Goal: Information Seeking & Learning: Find specific fact

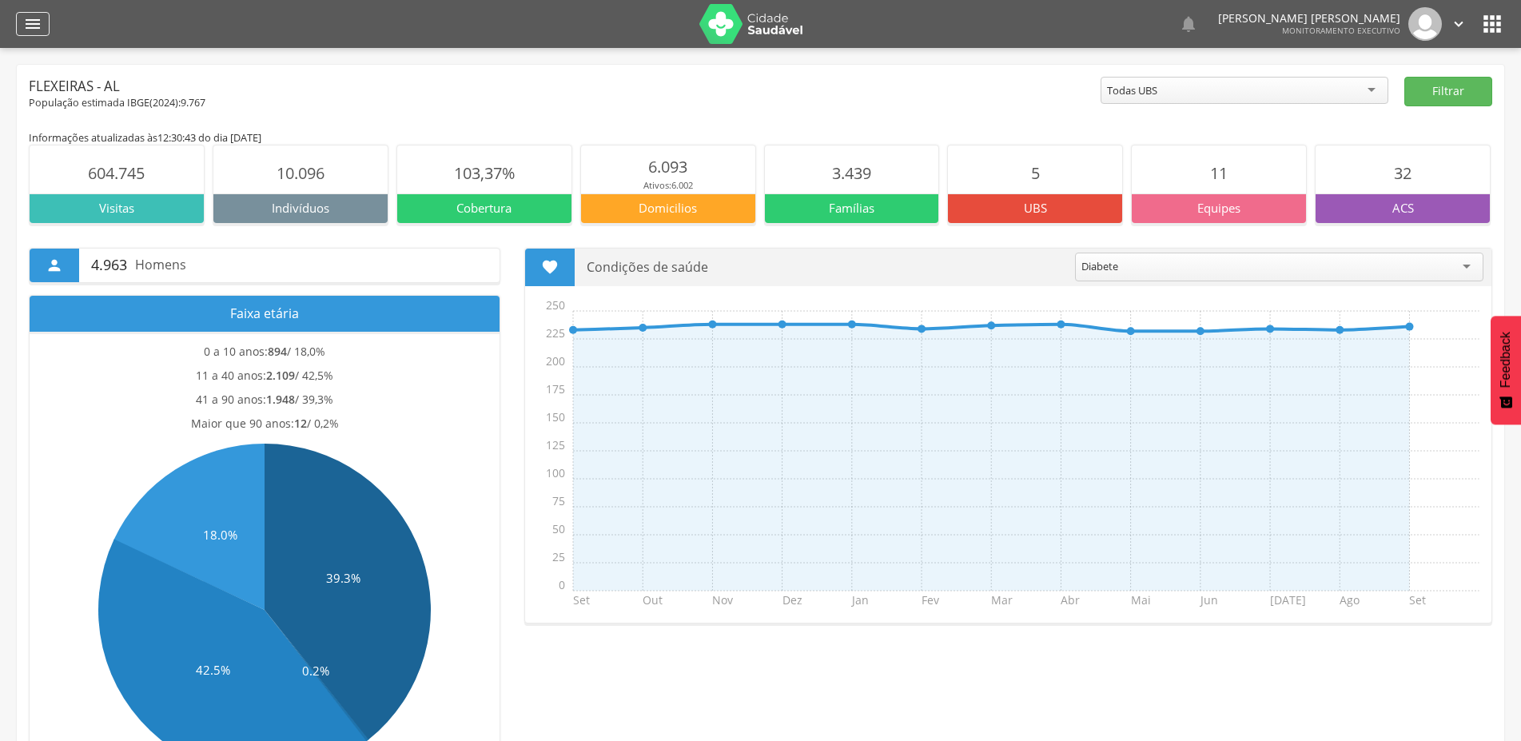
click at [36, 26] on icon "" at bounding box center [32, 23] width 19 height 19
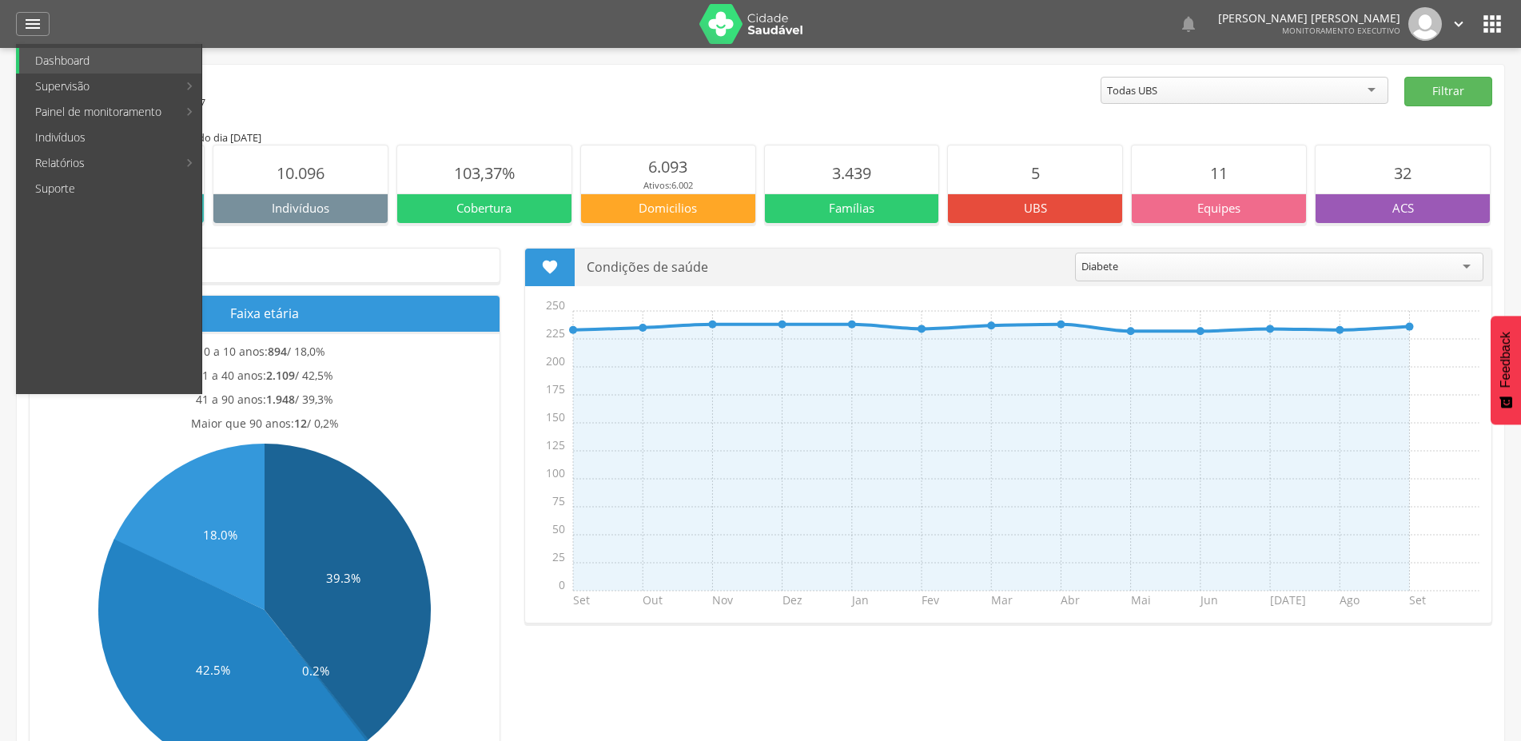
click at [474, 100] on div "População estimada IBGE( 2024 ): 9.767" at bounding box center [565, 103] width 1072 height 14
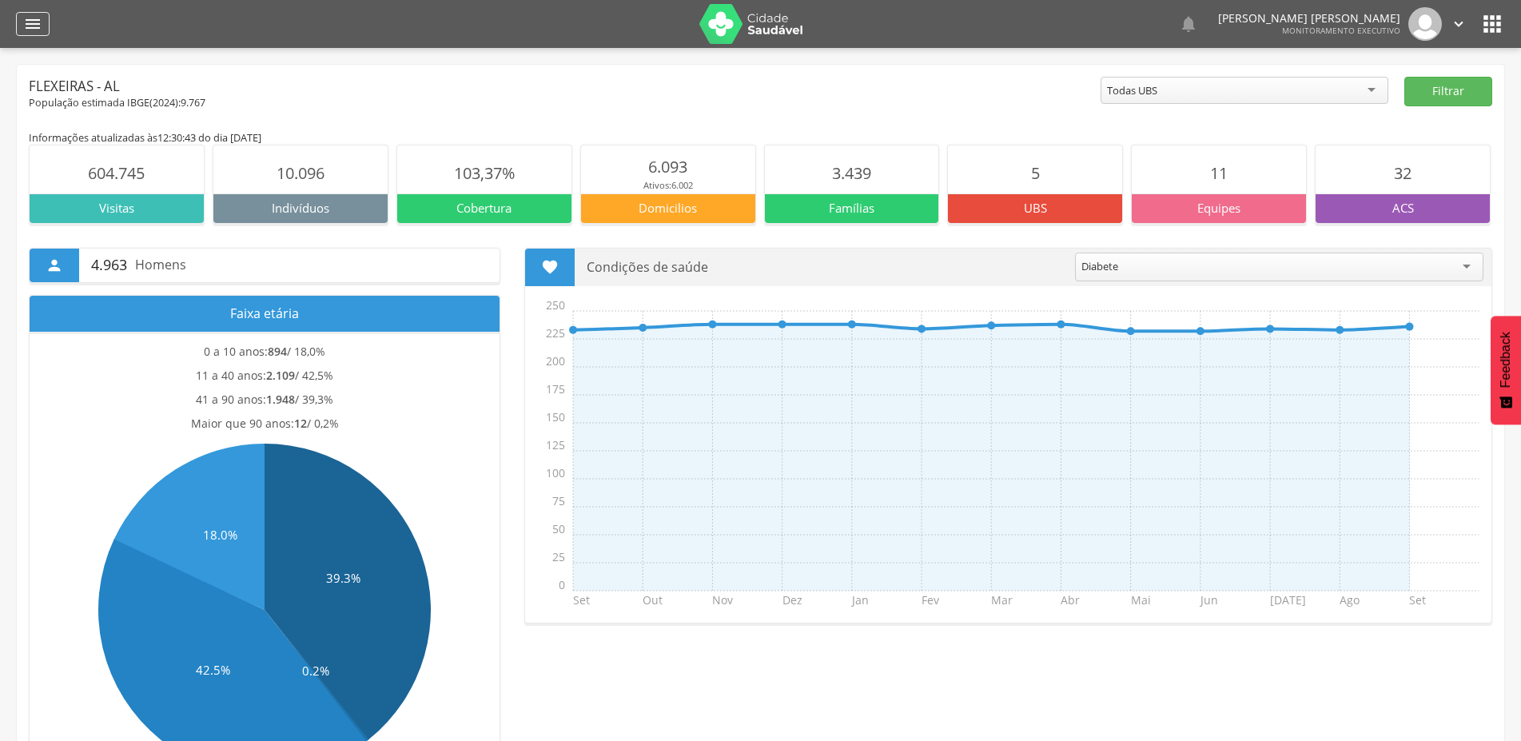
click at [26, 25] on icon "" at bounding box center [32, 23] width 19 height 19
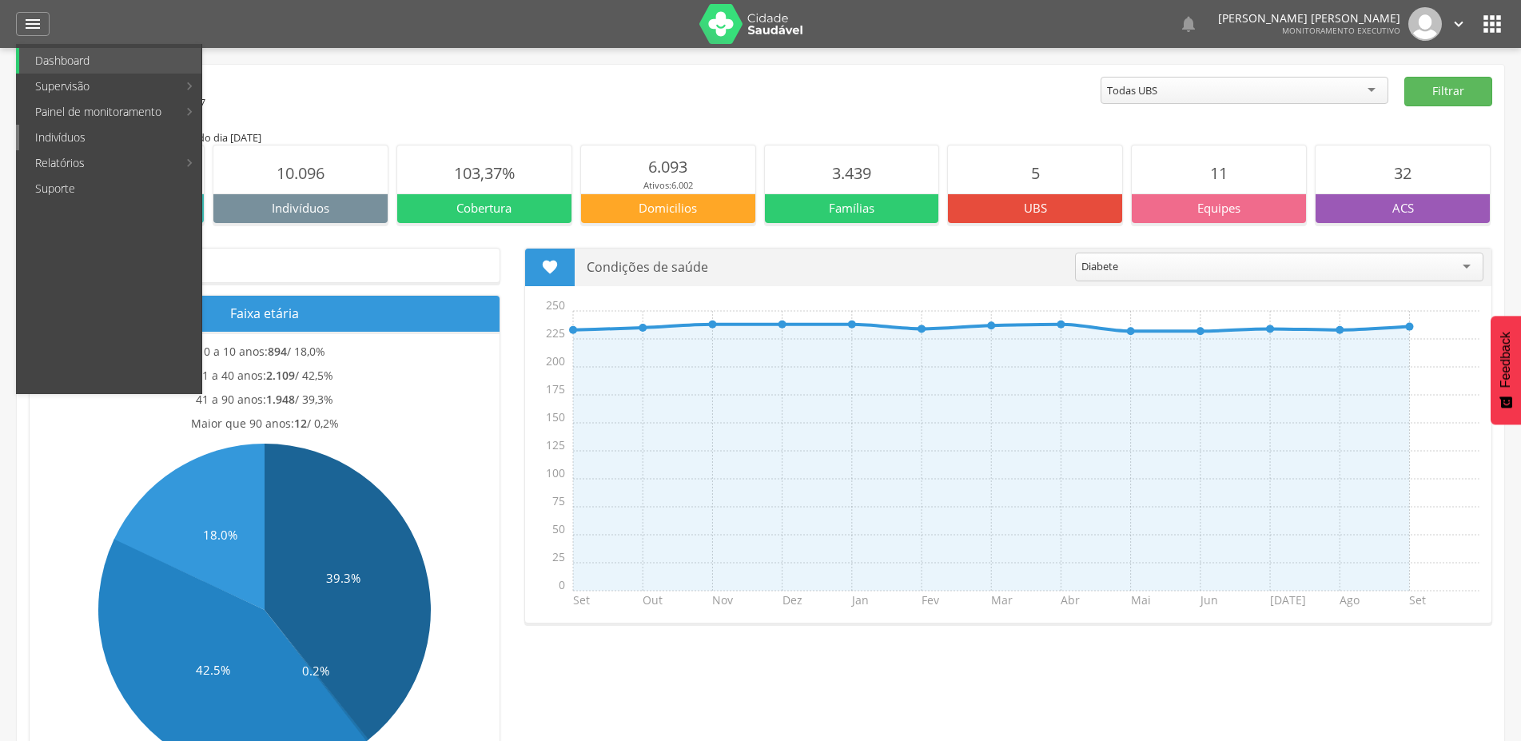
click at [86, 147] on link "Indivíduos" at bounding box center [110, 138] width 182 height 26
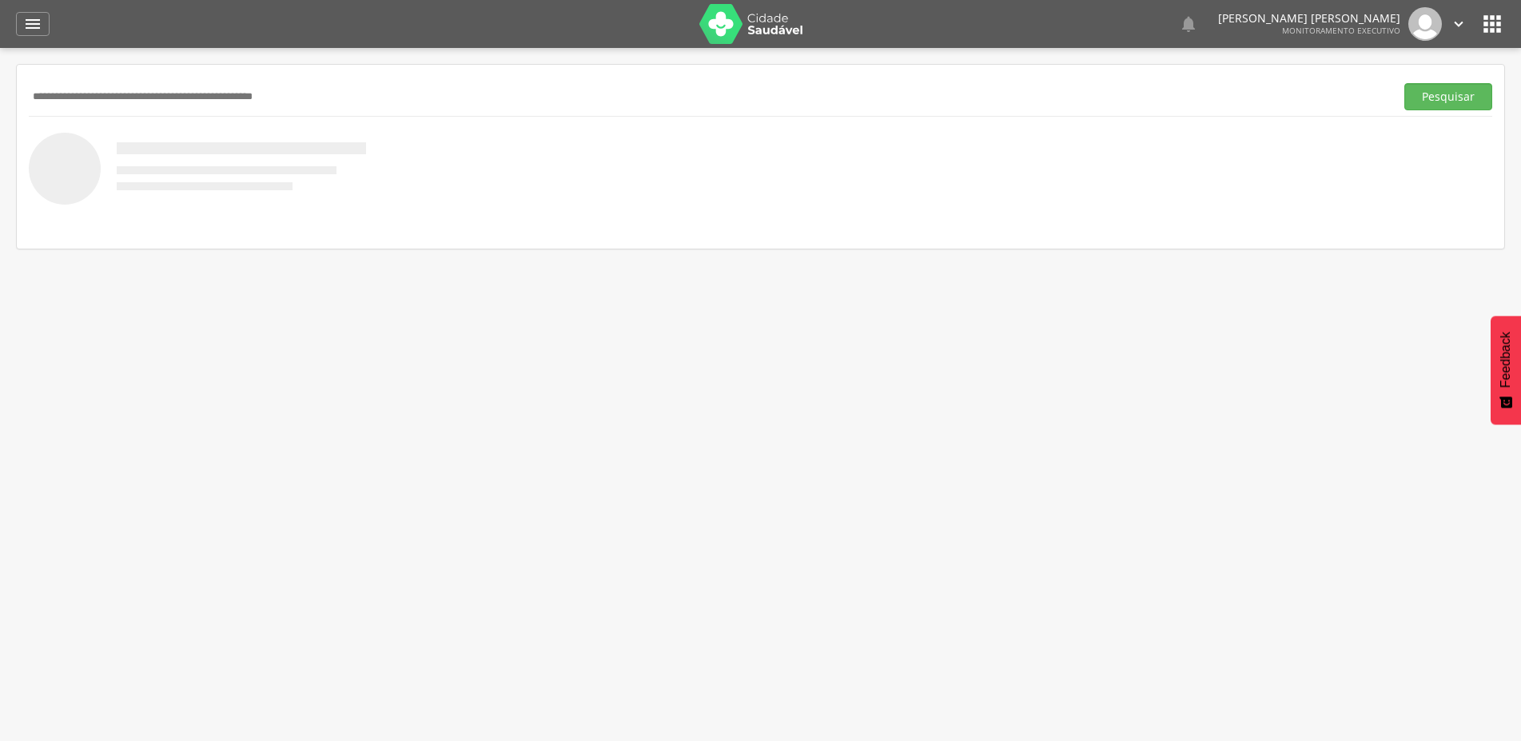
click at [168, 103] on input "text" at bounding box center [709, 96] width 1360 height 27
type input "**********"
click at [1405, 83] on button "Pesquisar" at bounding box center [1449, 96] width 88 height 27
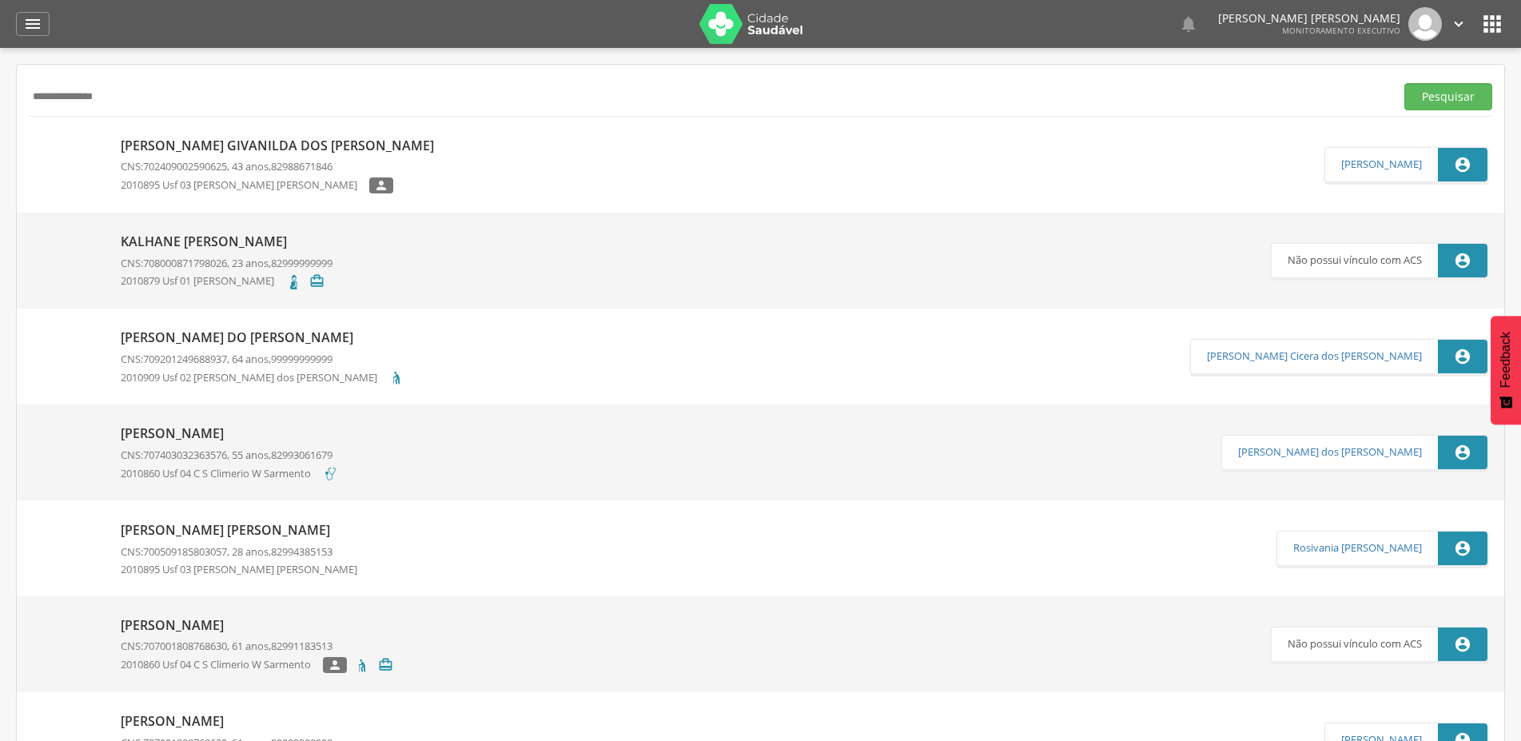
click at [183, 153] on p "[PERSON_NAME] Givanilda dos [PERSON_NAME]" at bounding box center [281, 146] width 321 height 18
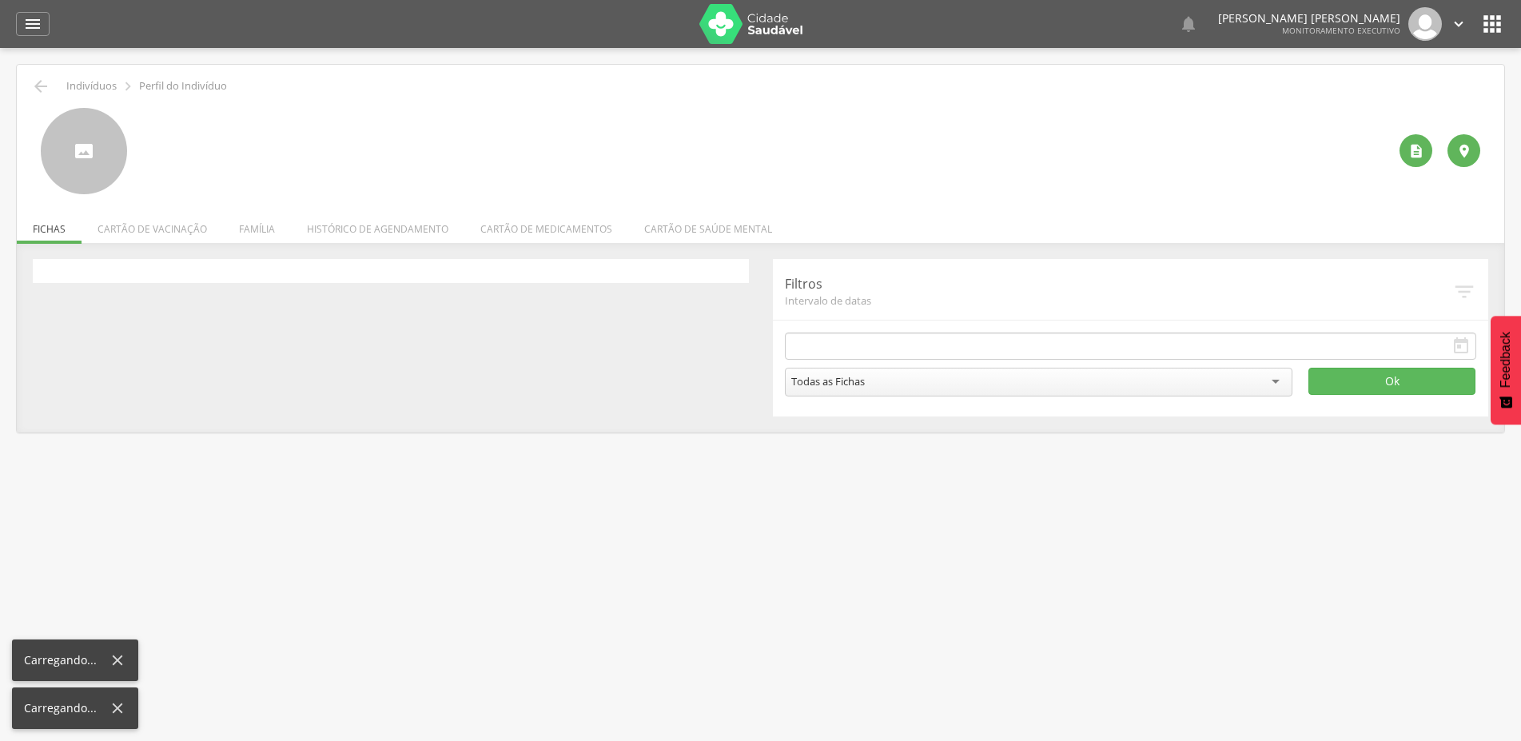
type input "**********"
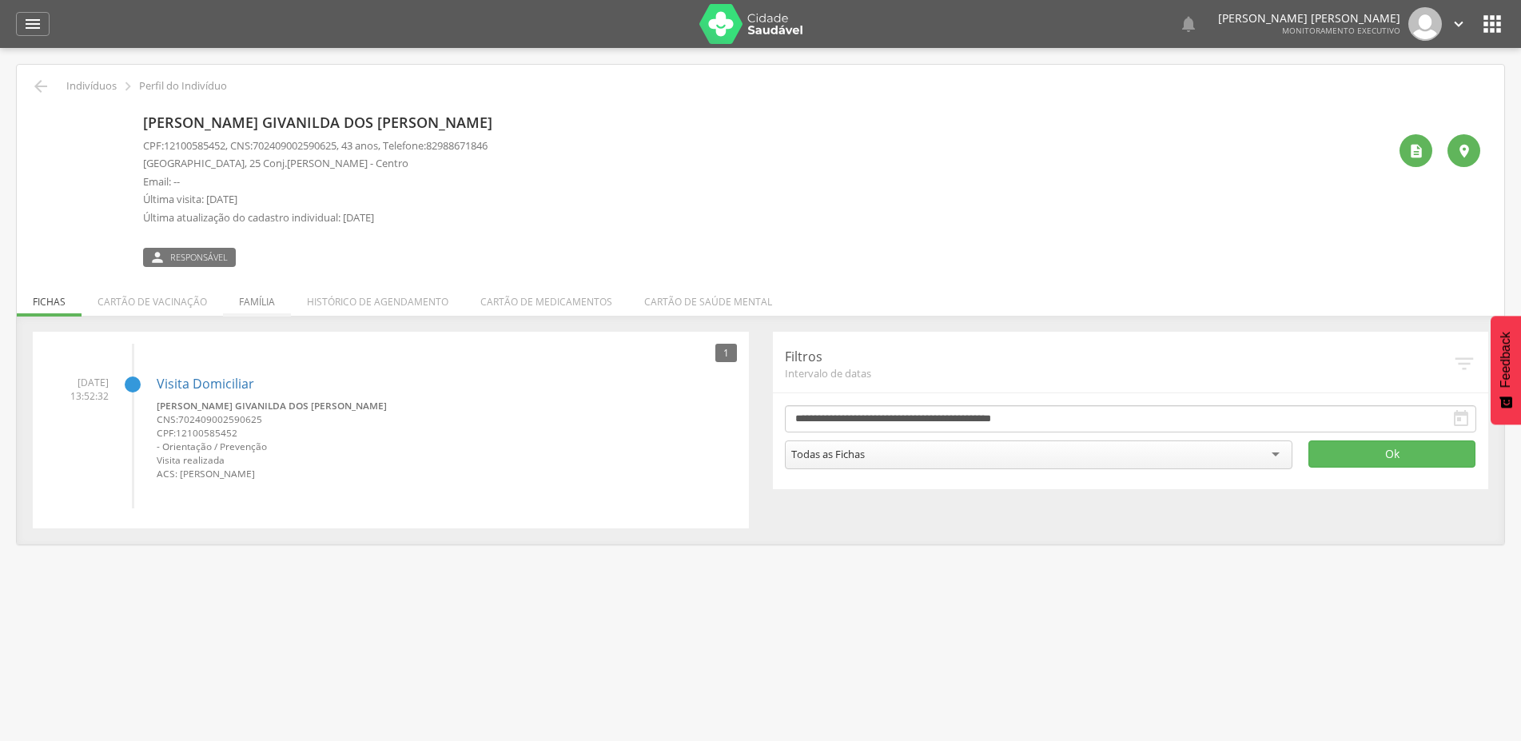
click at [249, 301] on li "Família" at bounding box center [257, 298] width 68 height 38
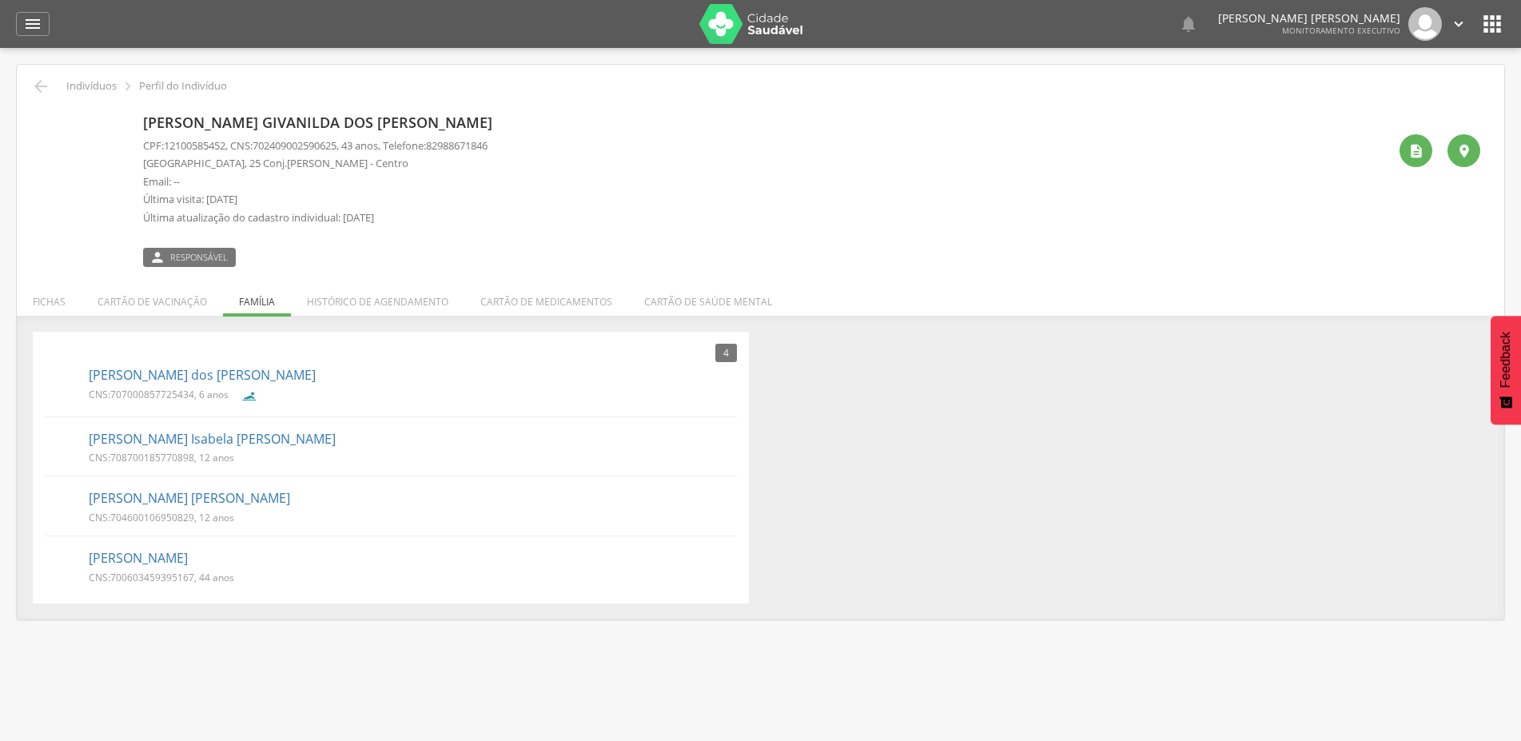
click at [114, 459] on span "708700185770898" at bounding box center [152, 458] width 84 height 14
drag, startPoint x: 114, startPoint y: 393, endPoint x: 193, endPoint y: 398, distance: 80.1
click at [193, 398] on span "707000857725434" at bounding box center [152, 395] width 84 height 14
copy span "707000857725434"
drag, startPoint x: 111, startPoint y: 464, endPoint x: 194, endPoint y: 464, distance: 83.1
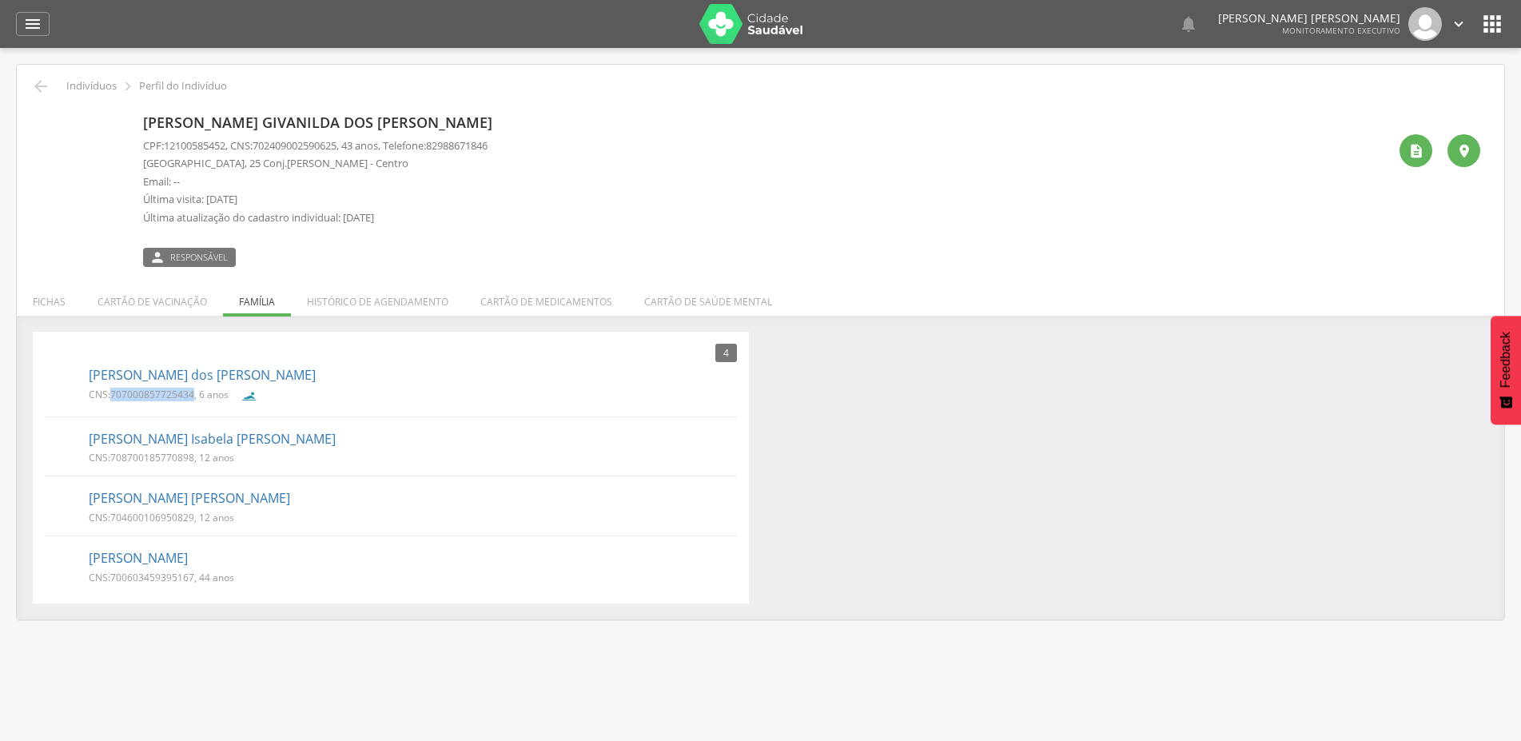
click at [194, 464] on p "CNS: 708700185770898 , 12 anos" at bounding box center [161, 458] width 145 height 14
copy p "708700185770898"
drag, startPoint x: 114, startPoint y: 519, endPoint x: 193, endPoint y: 520, distance: 80.0
click at [193, 520] on p "CNS: 704600106950829 , 12 anos" at bounding box center [161, 518] width 145 height 14
click at [193, 520] on span "704600106950829" at bounding box center [152, 518] width 84 height 14
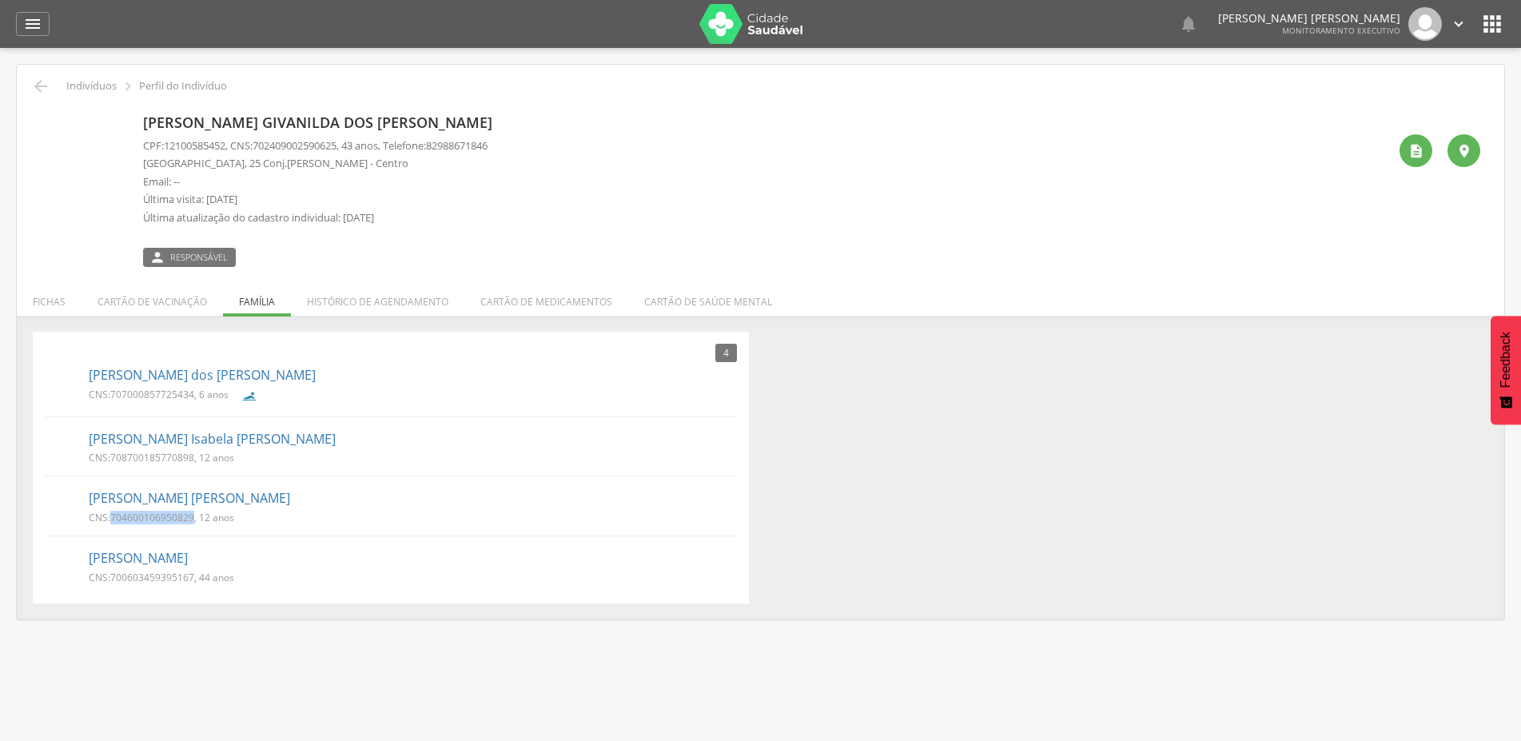
drag, startPoint x: 114, startPoint y: 515, endPoint x: 193, endPoint y: 522, distance: 80.3
click at [193, 522] on span "704600106950829" at bounding box center [152, 518] width 84 height 14
copy span "704600106950829"
drag, startPoint x: 265, startPoint y: 145, endPoint x: 350, endPoint y: 149, distance: 85.7
click at [337, 149] on span "702409002590625" at bounding box center [295, 145] width 84 height 14
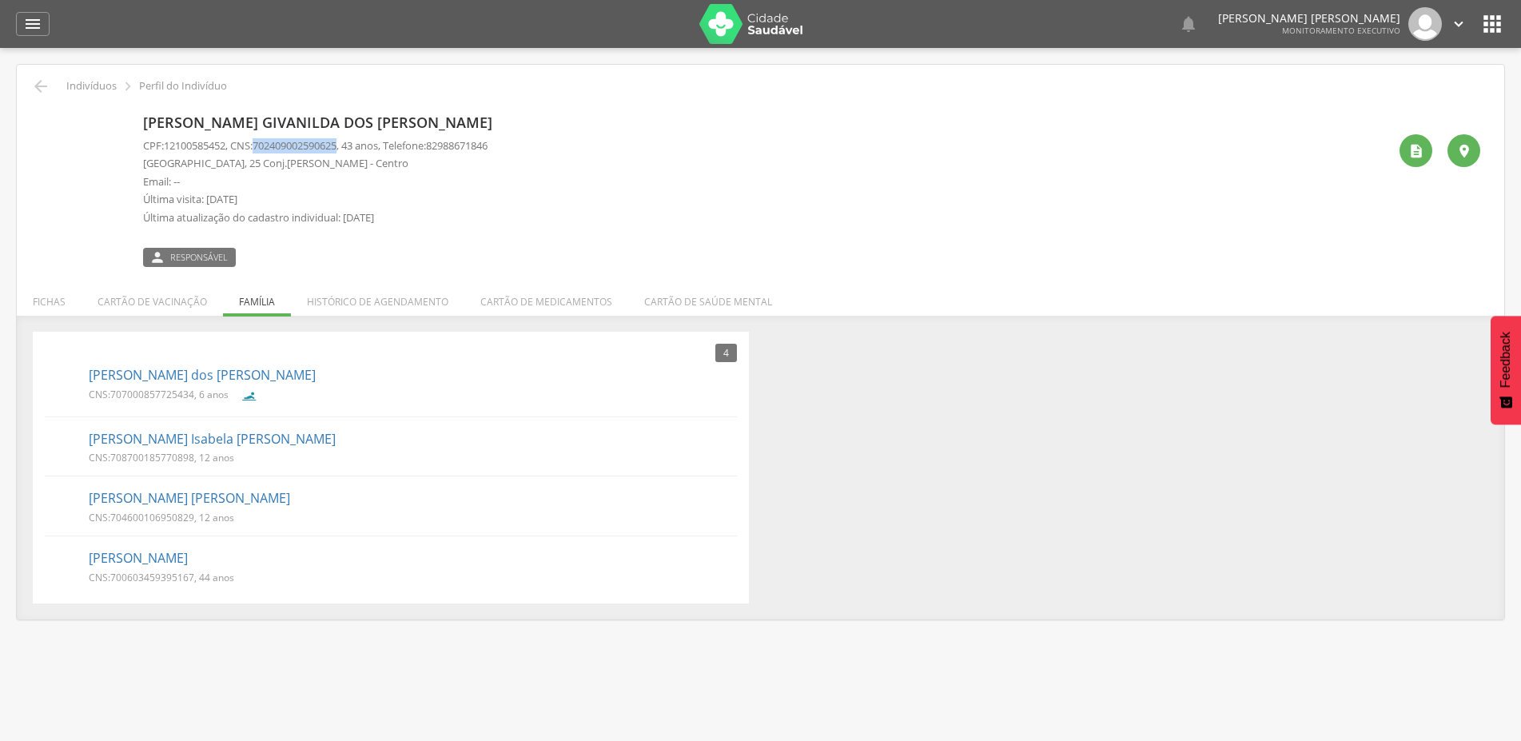
copy span "702409002590625"
drag, startPoint x: 114, startPoint y: 578, endPoint x: 169, endPoint y: 580, distance: 55.2
click at [161, 579] on span "700603459395167" at bounding box center [152, 578] width 84 height 14
drag, startPoint x: 169, startPoint y: 580, endPoint x: 141, endPoint y: 584, distance: 27.5
click at [189, 584] on span "700603459395167" at bounding box center [152, 578] width 84 height 14
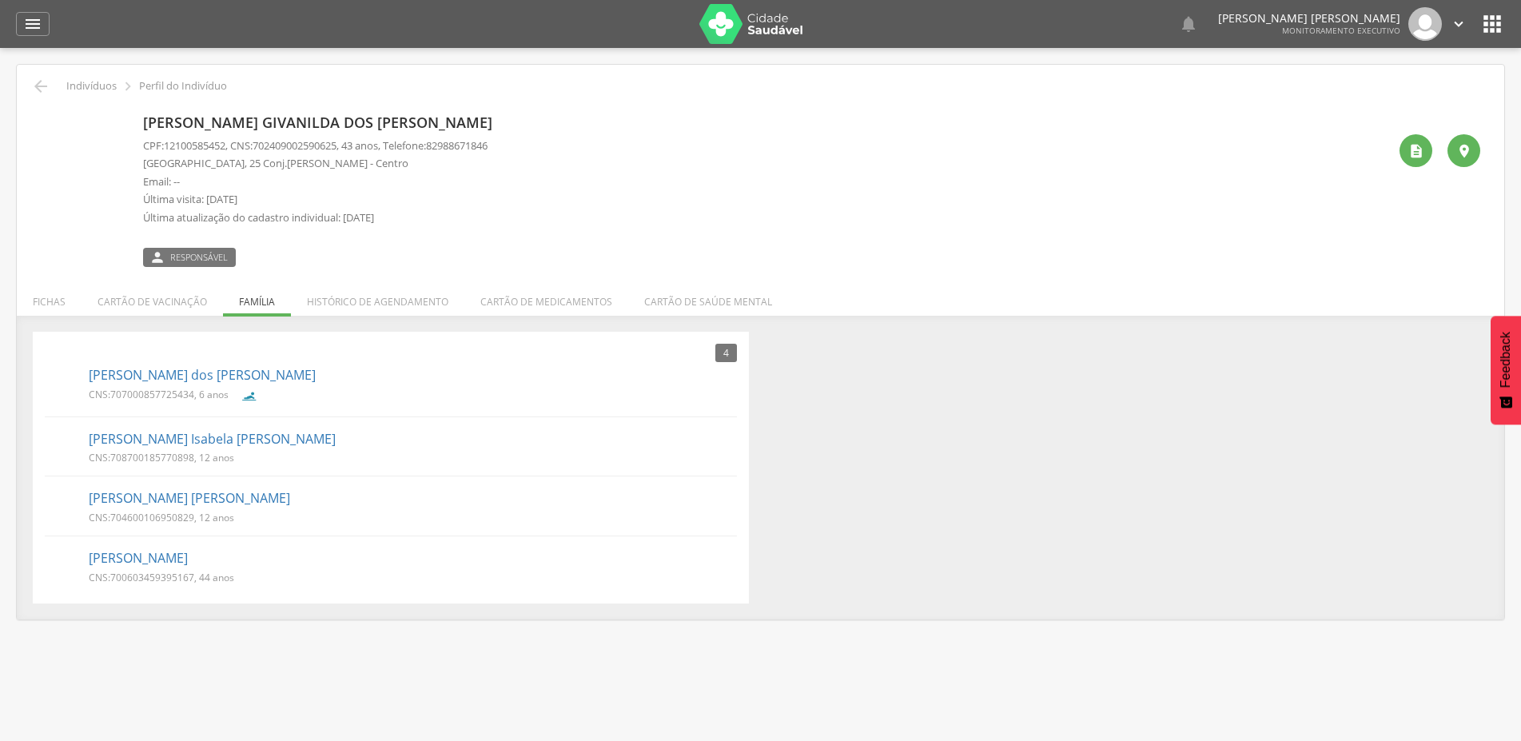
click at [130, 585] on div "CNS: 700603459395167 , 44 anos" at bounding box center [167, 579] width 157 height 17
drag, startPoint x: 112, startPoint y: 576, endPoint x: 195, endPoint y: 580, distance: 83.2
click at [195, 580] on p "CNS: 700603459395167 , 44 anos" at bounding box center [161, 578] width 145 height 14
copy p "700603459395167"
click at [44, 88] on icon "" at bounding box center [40, 86] width 19 height 19
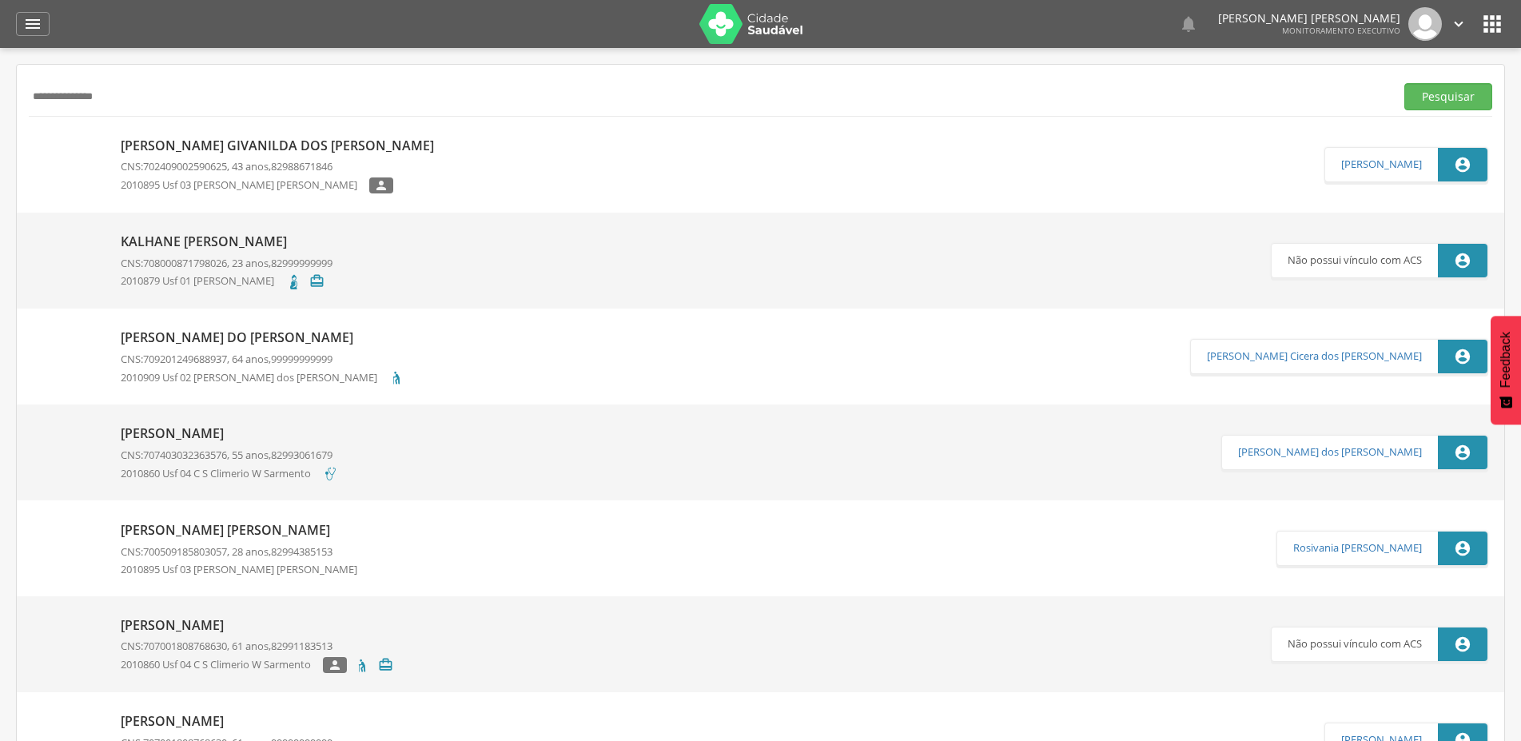
click at [165, 94] on input "**********" at bounding box center [709, 96] width 1360 height 27
type input "*"
click at [1405, 83] on button "Pesquisar" at bounding box center [1449, 96] width 88 height 27
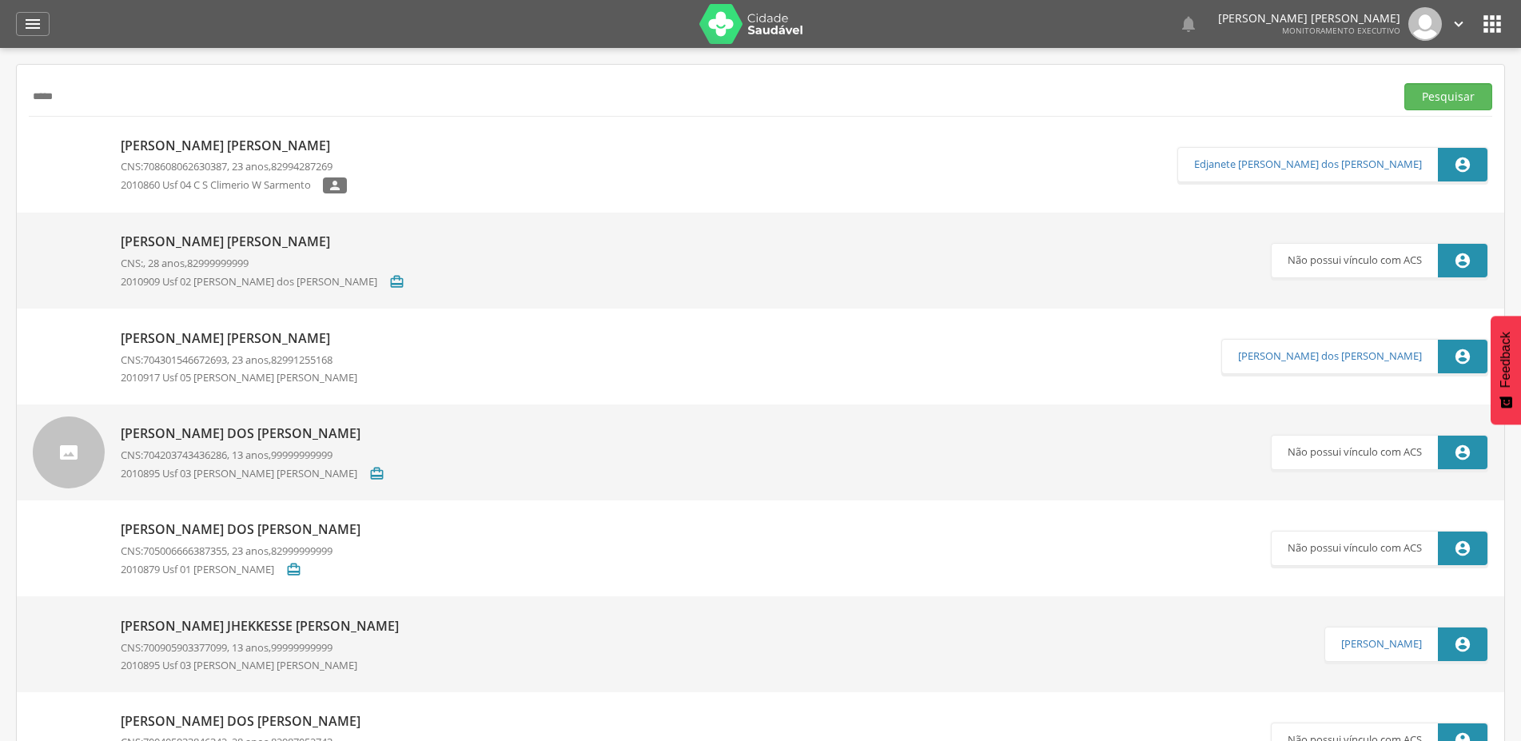
type input "*****"
click at [1405, 83] on button "Pesquisar" at bounding box center [1449, 96] width 88 height 27
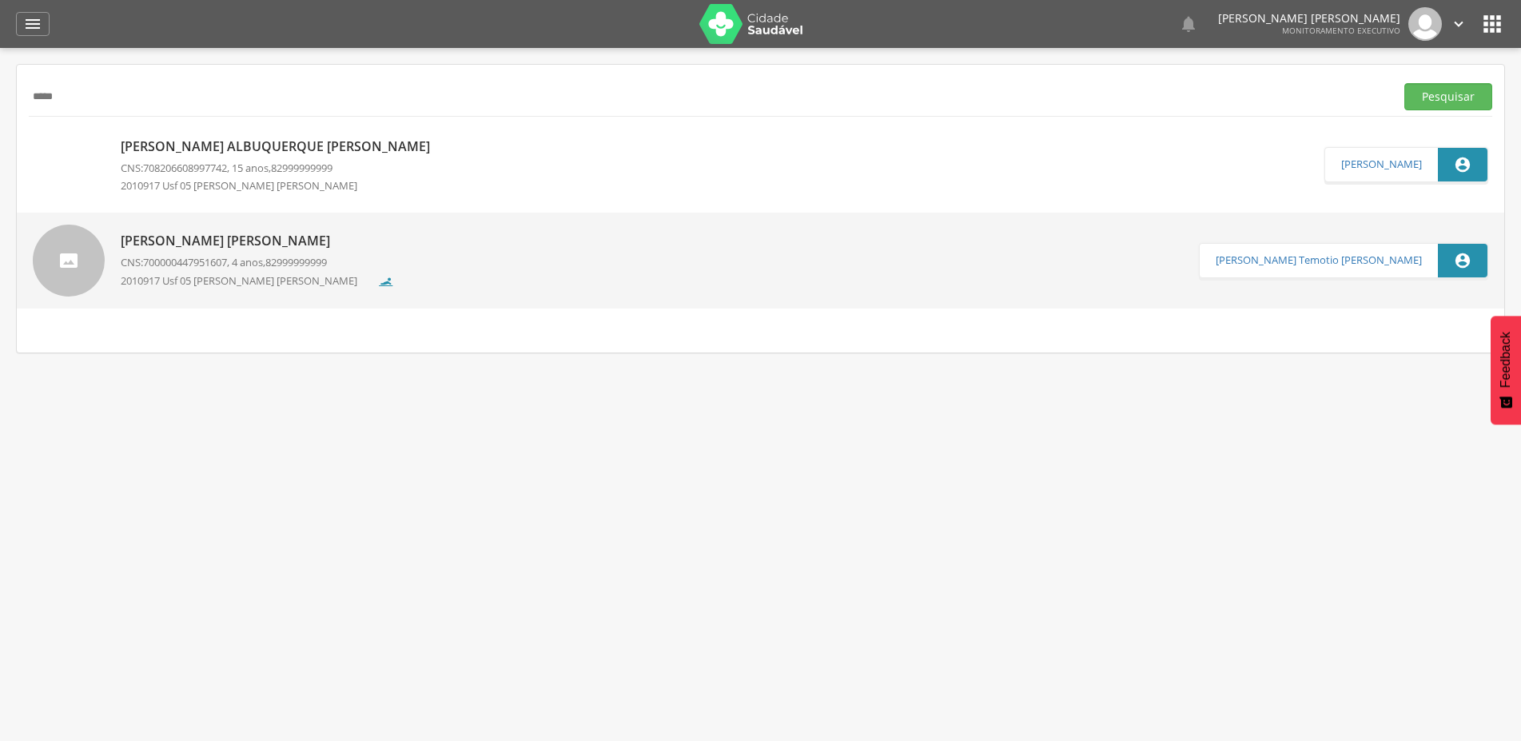
click at [249, 143] on p "[PERSON_NAME] Albuquerque [PERSON_NAME]" at bounding box center [279, 146] width 317 height 18
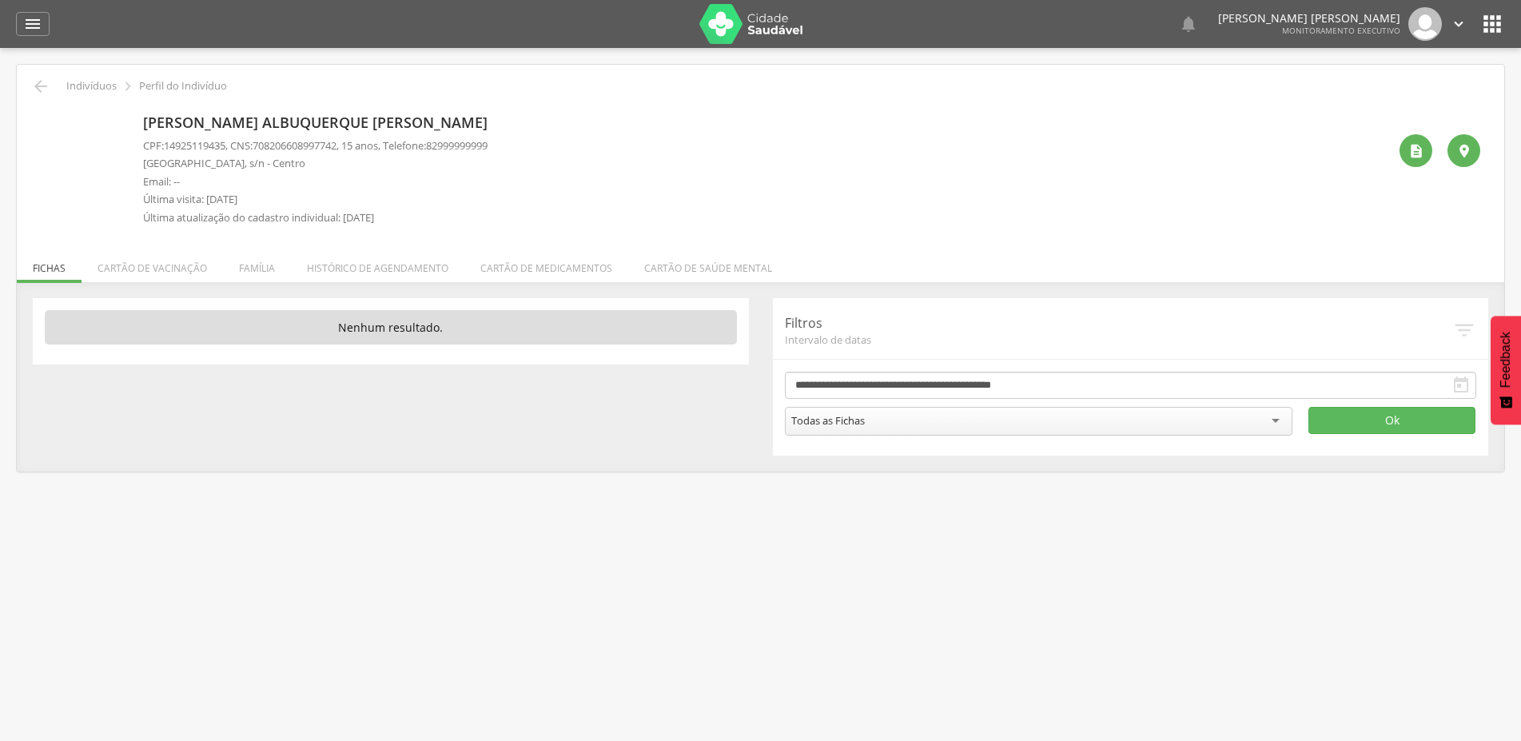
click at [93, 154] on img at bounding box center [84, 151] width 86 height 86
click at [1414, 159] on div "" at bounding box center [1416, 150] width 33 height 33
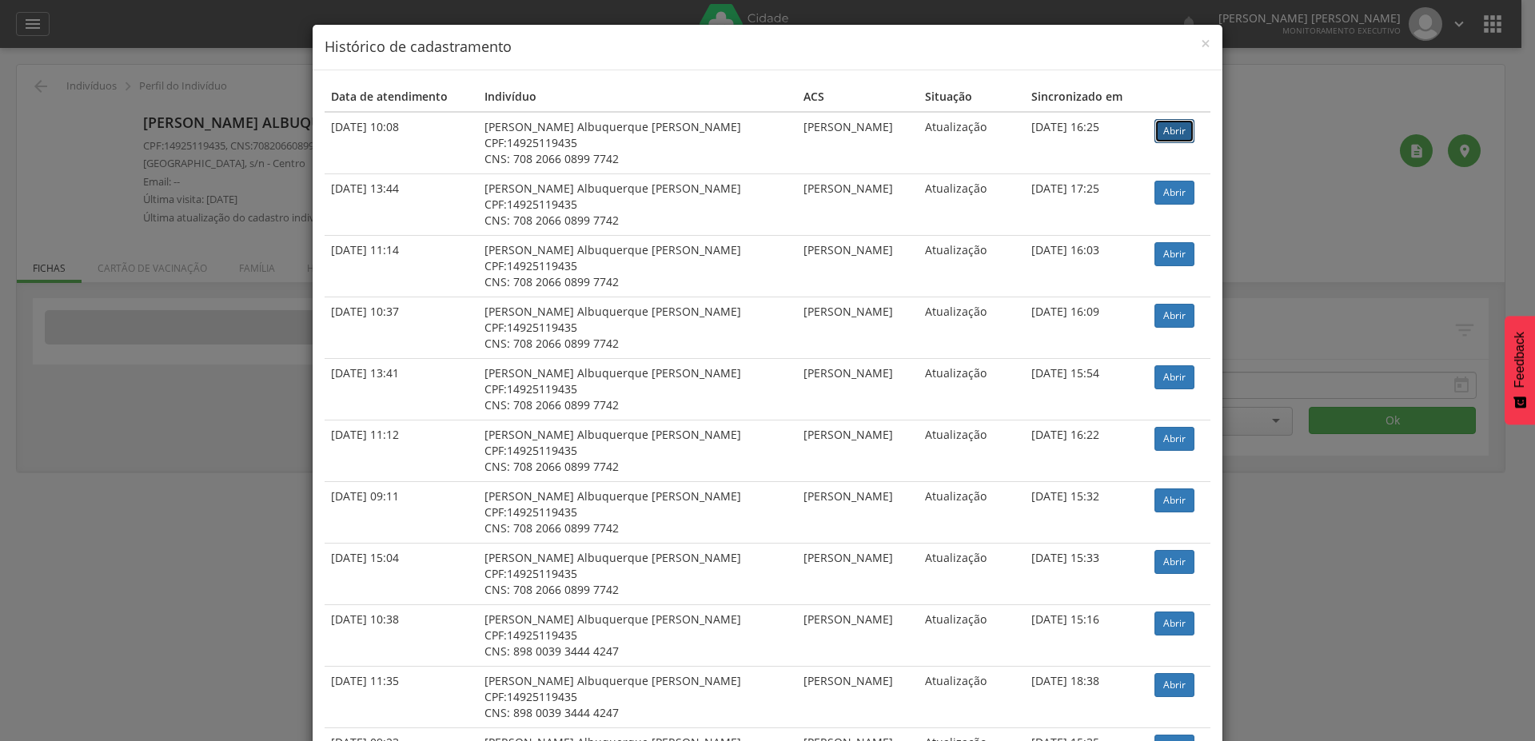
click at [1177, 131] on link "Abrir" at bounding box center [1174, 131] width 40 height 24
click at [1201, 44] on span "×" at bounding box center [1206, 43] width 10 height 22
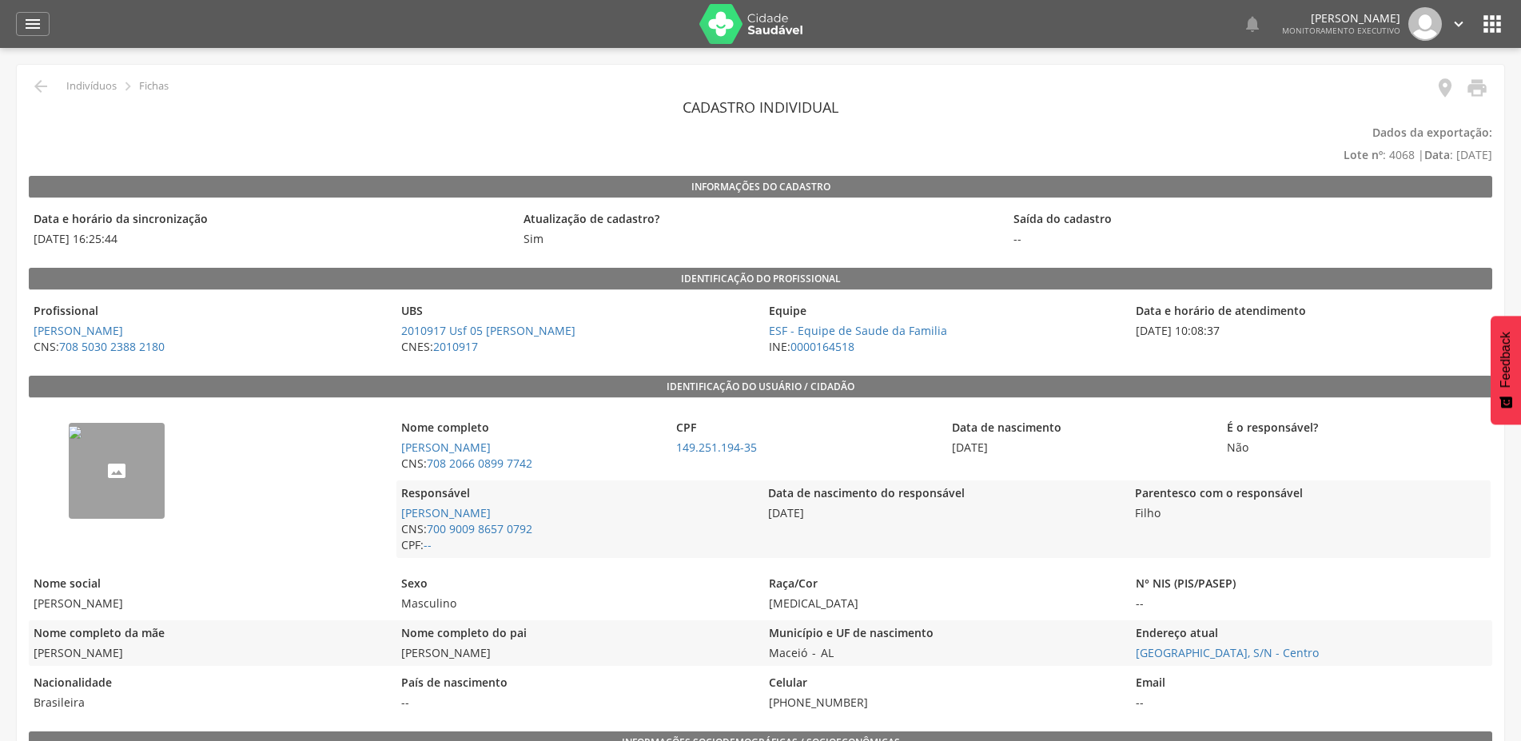
click at [82, 439] on img "--" at bounding box center [75, 432] width 13 height 13
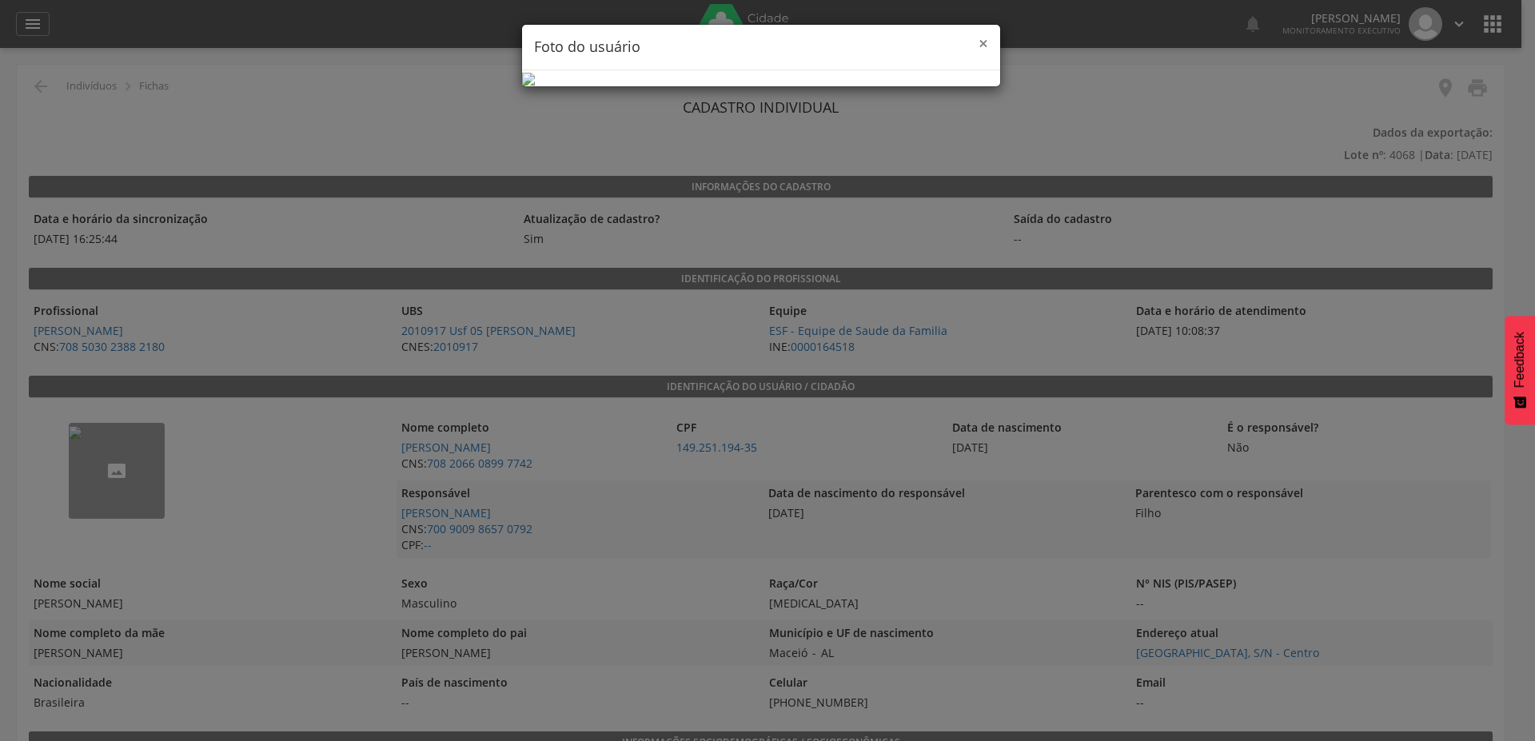
click at [984, 45] on span "×" at bounding box center [983, 43] width 10 height 22
